Goal: Task Accomplishment & Management: Complete application form

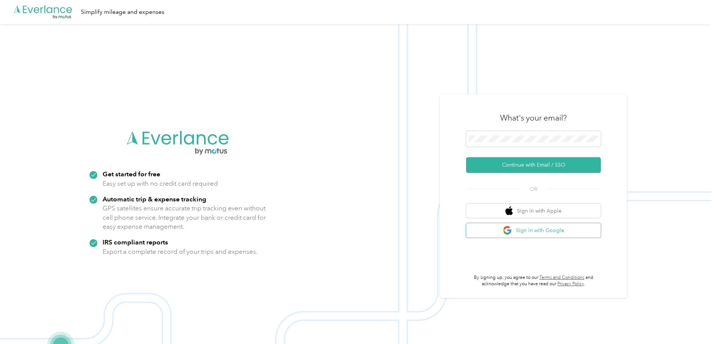
click at [533, 234] on button "Sign in with Google" at bounding box center [533, 230] width 135 height 15
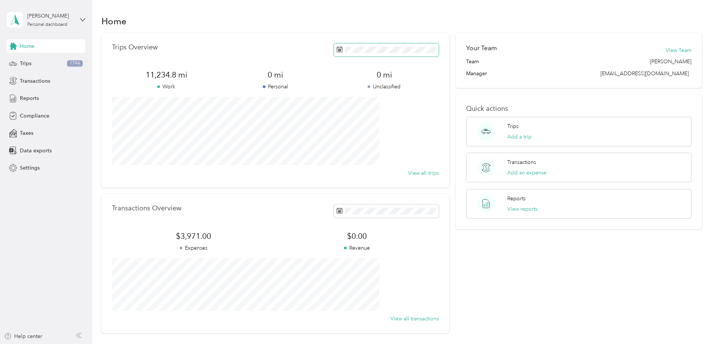
click at [368, 55] on span at bounding box center [386, 49] width 105 height 13
click at [417, 114] on button "Last month" at bounding box center [430, 112] width 46 height 13
click at [507, 138] on button "Add a trip" at bounding box center [519, 137] width 24 height 8
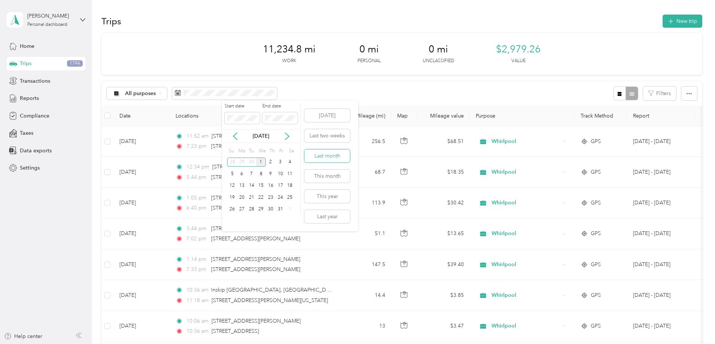
click at [328, 154] on button "Last month" at bounding box center [327, 155] width 46 height 13
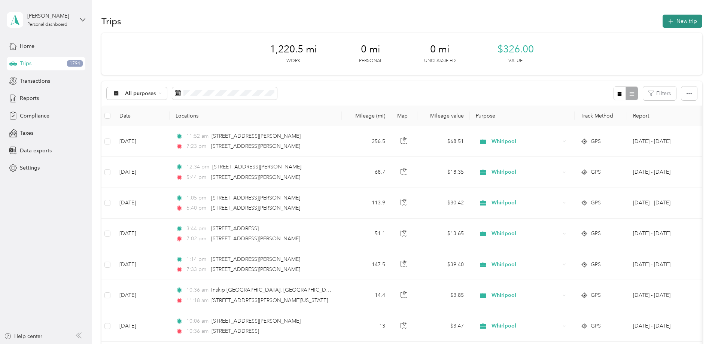
click at [662, 22] on button "New trip" at bounding box center [682, 21] width 40 height 13
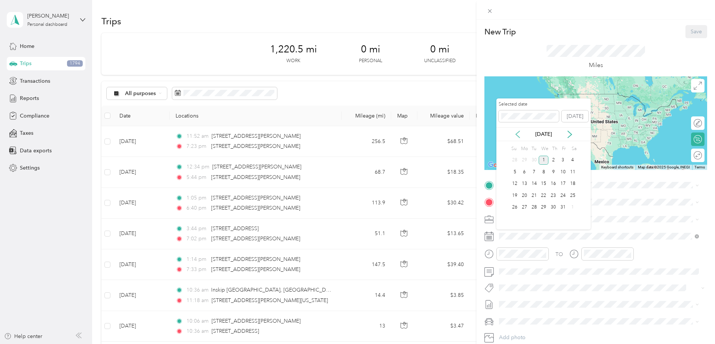
click at [518, 134] on icon at bounding box center [517, 134] width 7 height 7
click at [531, 204] on div "30" at bounding box center [534, 207] width 10 height 9
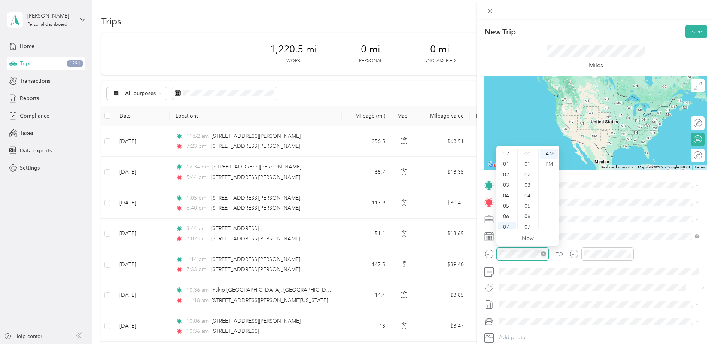
scroll to position [45, 0]
click at [551, 165] on div "PM" at bounding box center [549, 164] width 18 height 10
click at [506, 168] on div "02" at bounding box center [507, 167] width 18 height 10
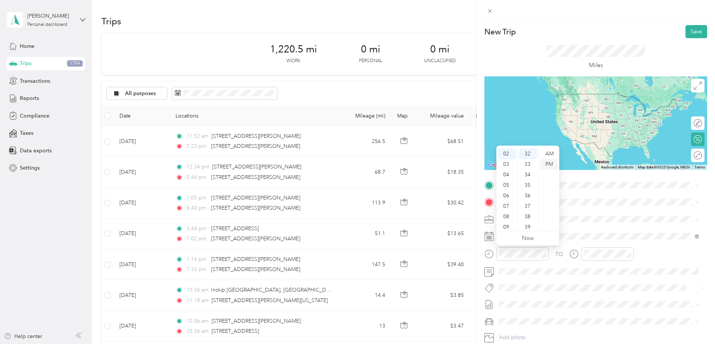
click at [551, 162] on div "PM" at bounding box center [549, 164] width 18 height 10
click at [587, 194] on div "TO Add photo" at bounding box center [595, 269] width 223 height 181
click at [532, 213] on span "86 Ingraham Street East Providence, Rhode Island 02914, United States" at bounding box center [571, 212] width 116 height 7
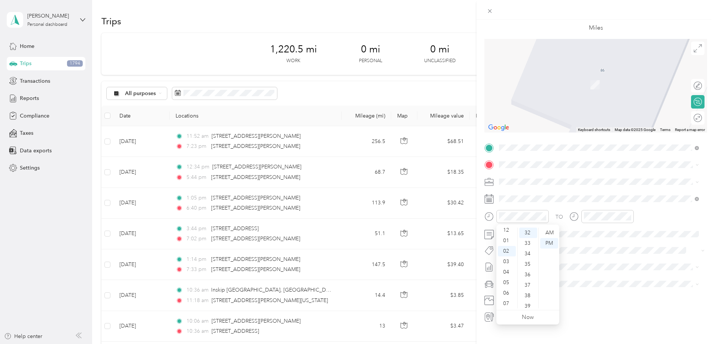
scroll to position [0, 0]
click at [507, 233] on div "12" at bounding box center [507, 233] width 18 height 10
click at [548, 232] on div "AM" at bounding box center [549, 233] width 18 height 10
click at [504, 302] on div "11" at bounding box center [507, 303] width 18 height 10
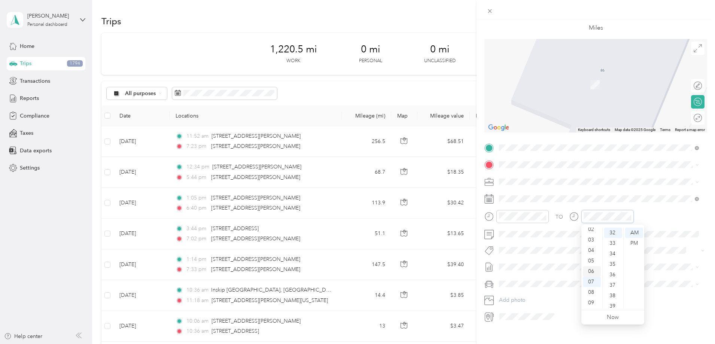
scroll to position [7, 0]
click at [590, 237] on div "01" at bounding box center [592, 236] width 18 height 10
click at [634, 242] on div "PM" at bounding box center [634, 243] width 18 height 10
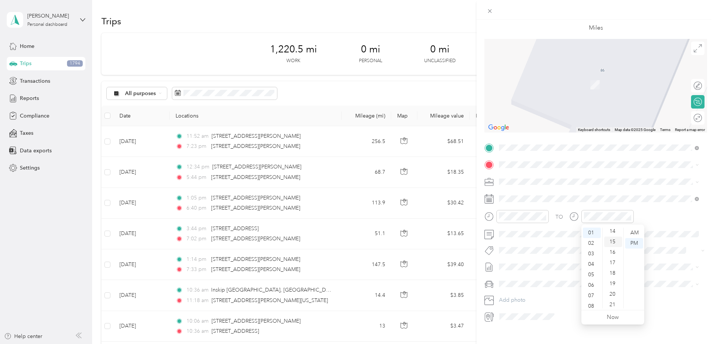
click at [612, 241] on div "15" at bounding box center [613, 242] width 18 height 10
click at [627, 176] on span at bounding box center [601, 182] width 211 height 12
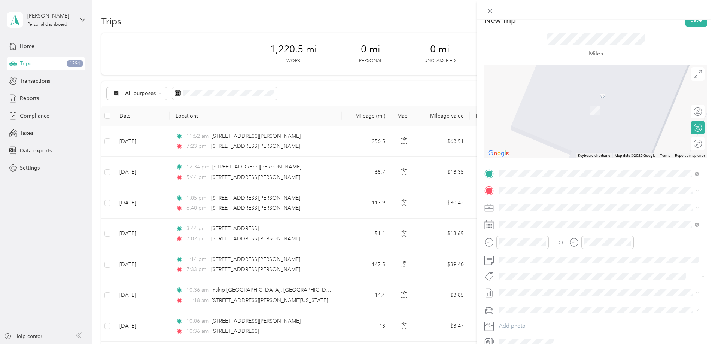
scroll to position [0, 0]
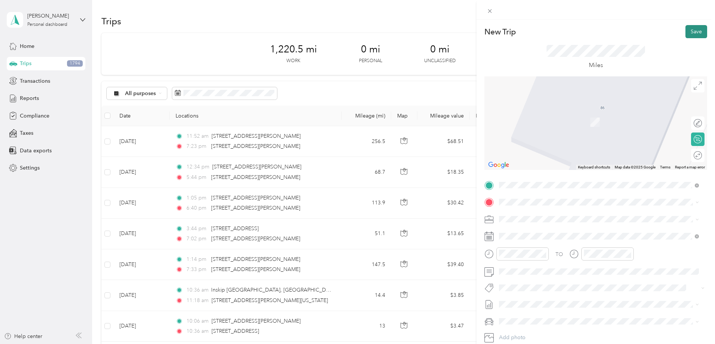
click at [690, 31] on button "Save" at bounding box center [696, 31] width 22 height 13
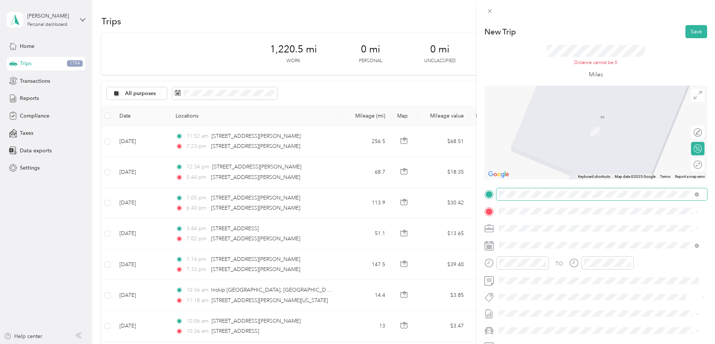
click at [560, 198] on span at bounding box center [601, 194] width 211 height 12
drag, startPoint x: 544, startPoint y: 215, endPoint x: 542, endPoint y: 245, distance: 30.0
click at [542, 242] on span "136 Route 6a Orleans, Massachusetts 02653, United States" at bounding box center [550, 238] width 75 height 7
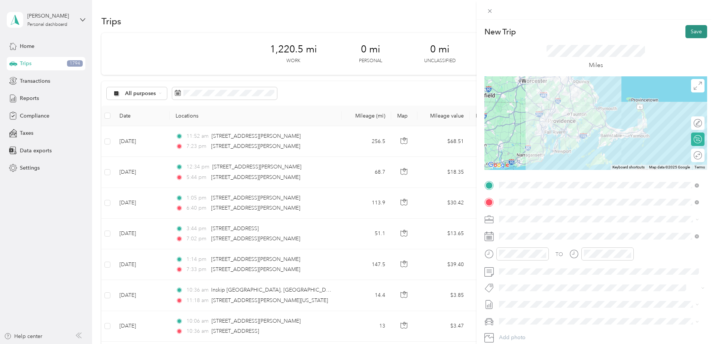
click at [691, 32] on button "Save" at bounding box center [696, 31] width 22 height 13
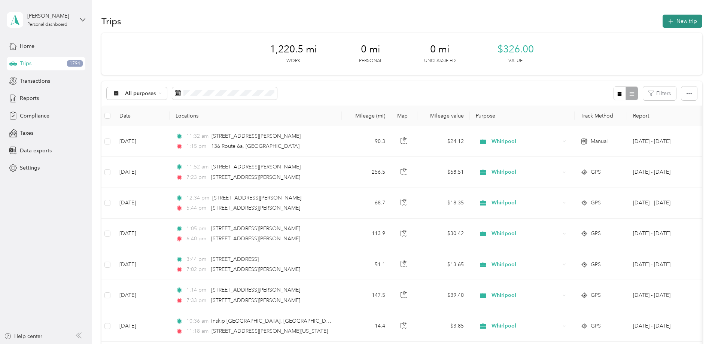
click at [662, 21] on button "New trip" at bounding box center [682, 21] width 40 height 13
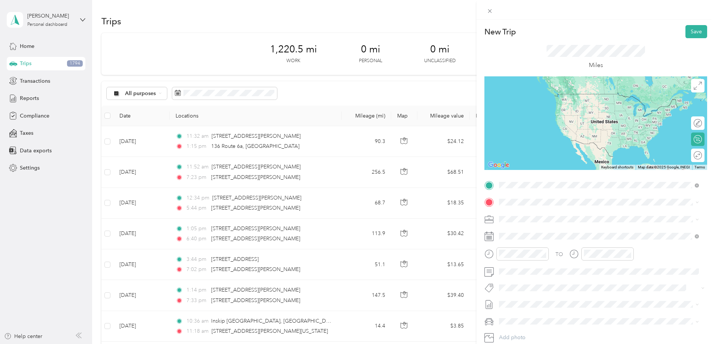
click at [525, 213] on span "136 Route 6a Orleans, Massachusetts 02653, United States" at bounding box center [550, 212] width 75 height 7
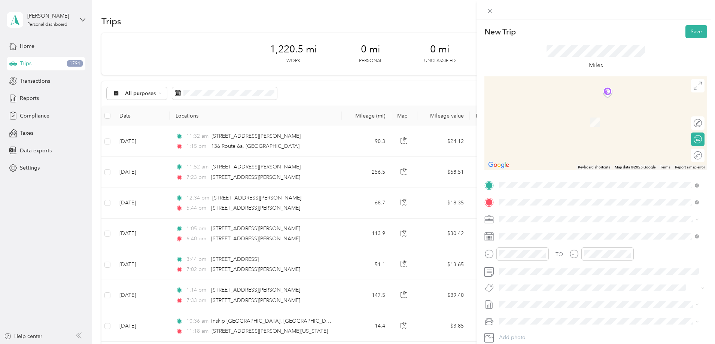
click at [525, 227] on span "86 Ingraham Street East Providence, Rhode Island 02914, United States" at bounding box center [571, 229] width 116 height 7
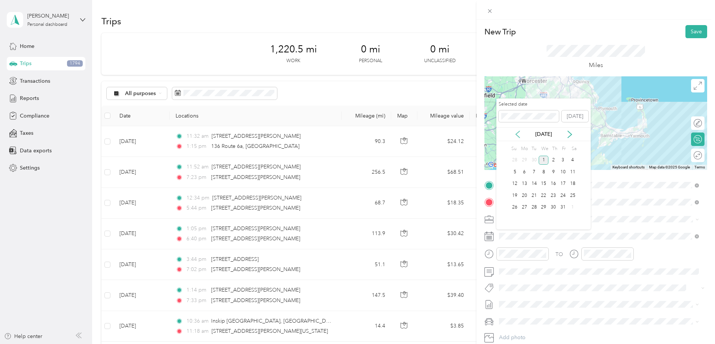
click at [516, 134] on icon at bounding box center [518, 134] width 4 height 7
click at [531, 207] on div "30" at bounding box center [534, 207] width 10 height 9
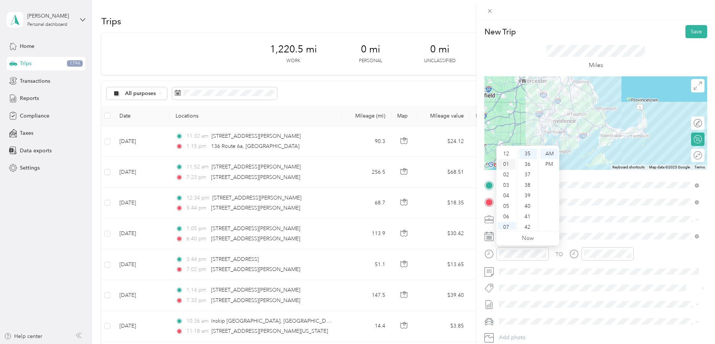
click at [505, 166] on div "01" at bounding box center [507, 164] width 18 height 10
click at [526, 219] on div "45" at bounding box center [528, 221] width 18 height 10
click at [549, 162] on div "PM" at bounding box center [549, 164] width 18 height 10
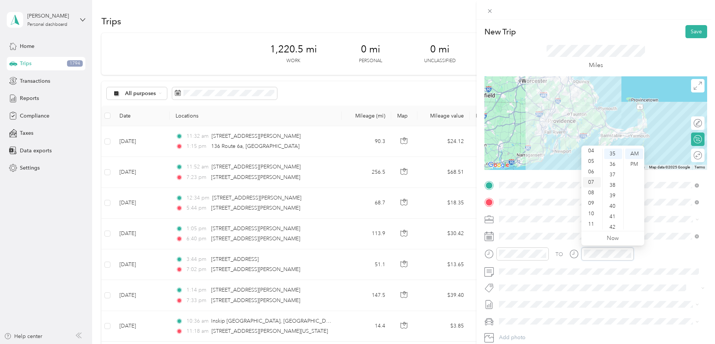
scroll to position [7, 0]
click at [589, 177] on div "03" at bounding box center [592, 178] width 18 height 10
click at [612, 172] on div "08" at bounding box center [613, 170] width 18 height 10
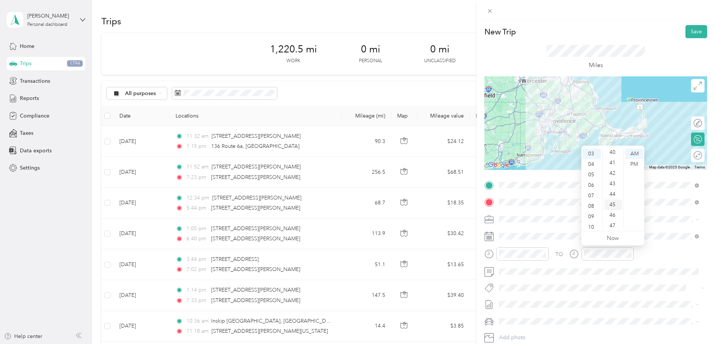
click at [610, 204] on div "45" at bounding box center [613, 204] width 18 height 10
click at [634, 165] on div "PM" at bounding box center [634, 164] width 18 height 10
click at [620, 282] on div "TO Add photo" at bounding box center [595, 269] width 223 height 181
click at [690, 31] on button "Save" at bounding box center [696, 31] width 22 height 13
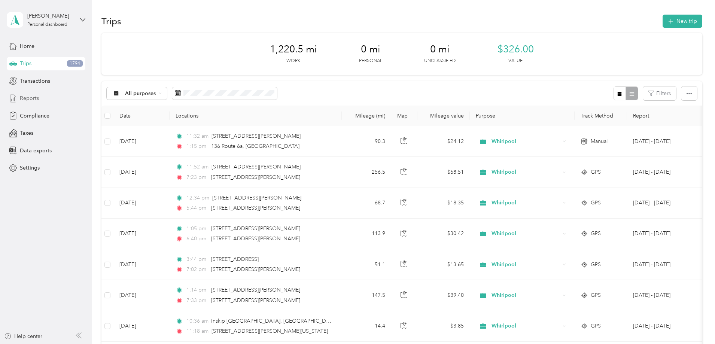
click at [24, 99] on span "Reports" at bounding box center [29, 98] width 19 height 8
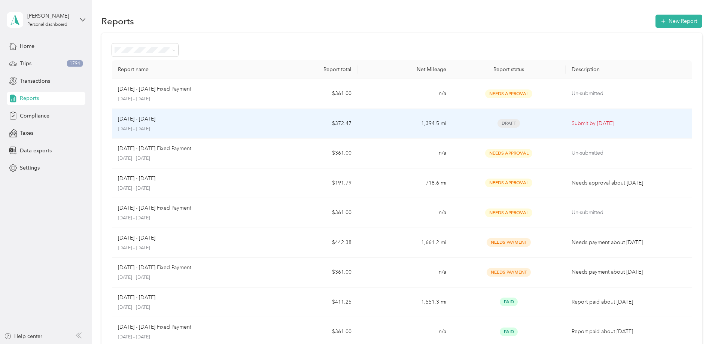
click at [296, 123] on td "$372.47" at bounding box center [310, 124] width 94 height 30
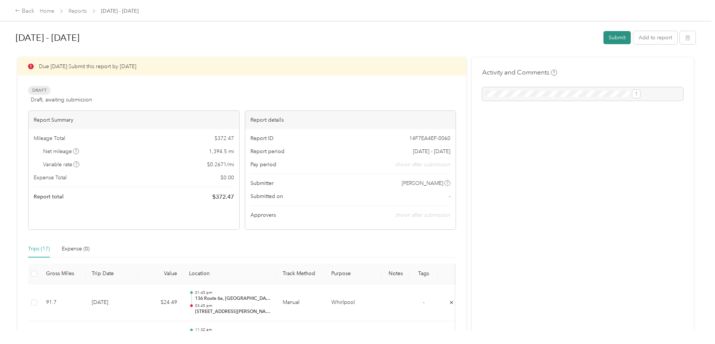
click at [603, 37] on button "Submit" at bounding box center [616, 37] width 27 height 13
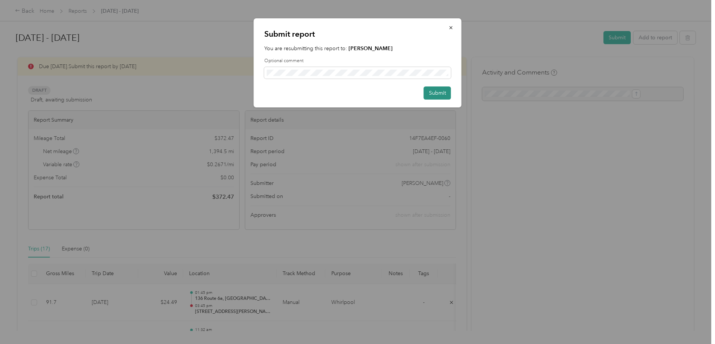
click at [448, 95] on button "Submit" at bounding box center [437, 92] width 27 height 13
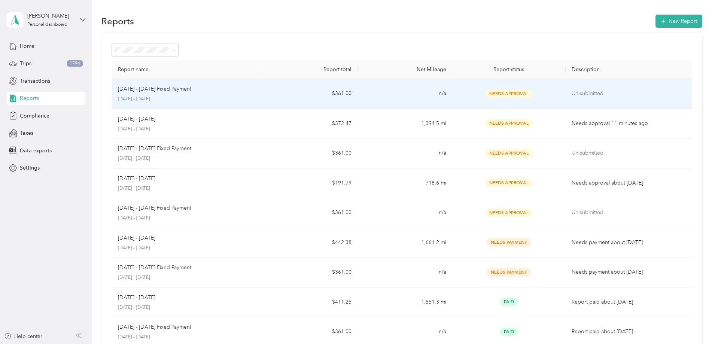
click at [234, 100] on p "October 1 - 31, 2025" at bounding box center [187, 99] width 139 height 7
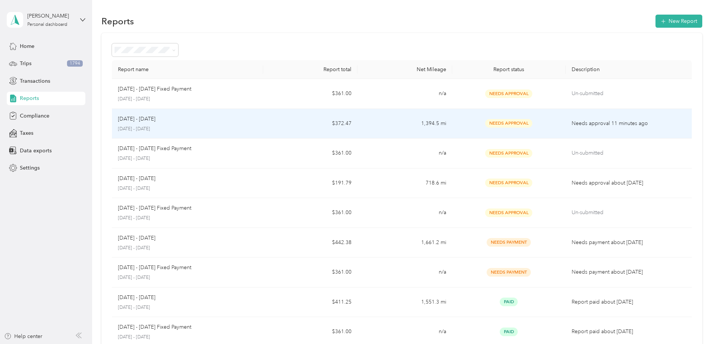
click at [208, 123] on div "Sep 1 - 30, 2025 September 1 - 30, 2025" at bounding box center [187, 124] width 139 height 18
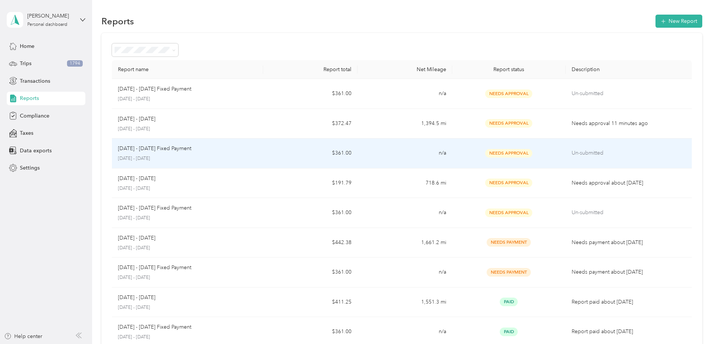
click at [229, 160] on p "September 1 - 30, 2025" at bounding box center [187, 158] width 139 height 7
